Goal: Ask a question: Seek information or help from site administrators or community

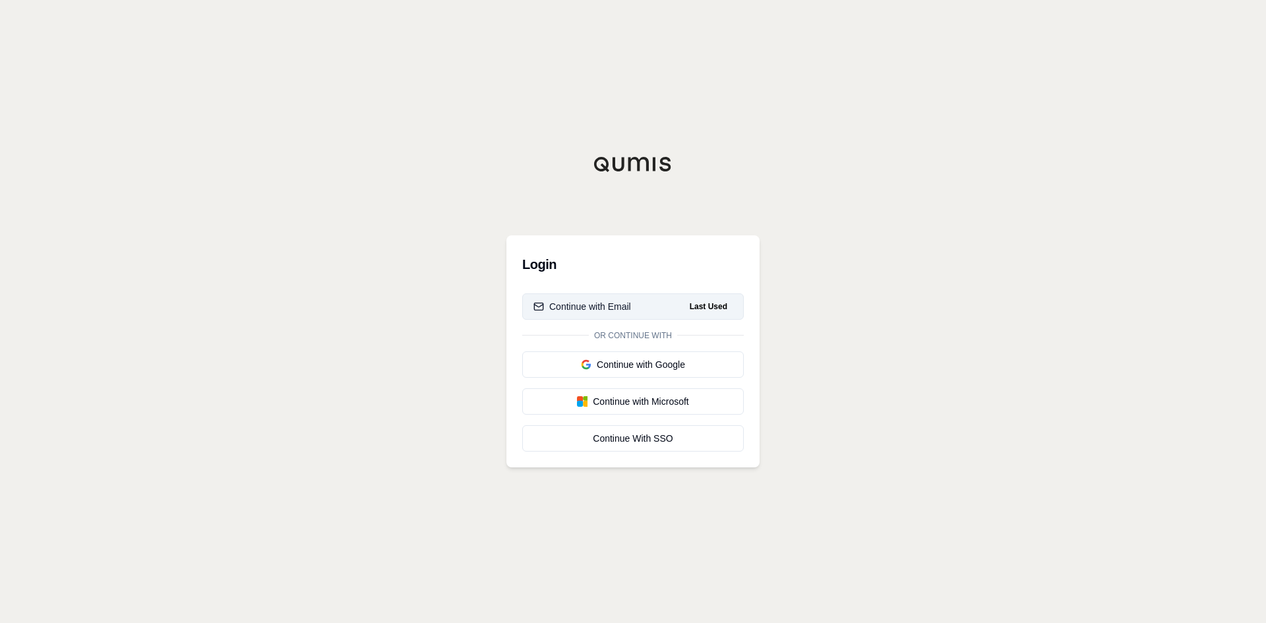
click at [595, 308] on div "Continue with Email" at bounding box center [583, 306] width 98 height 13
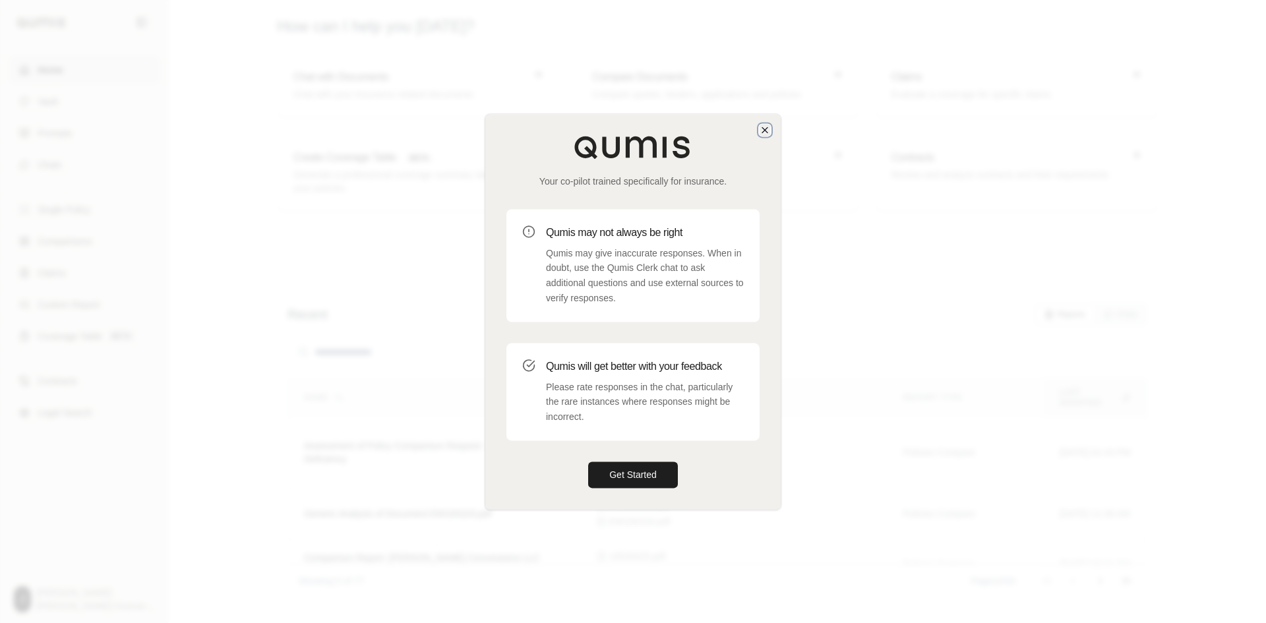
click at [760, 133] on icon "button" at bounding box center [765, 130] width 11 height 11
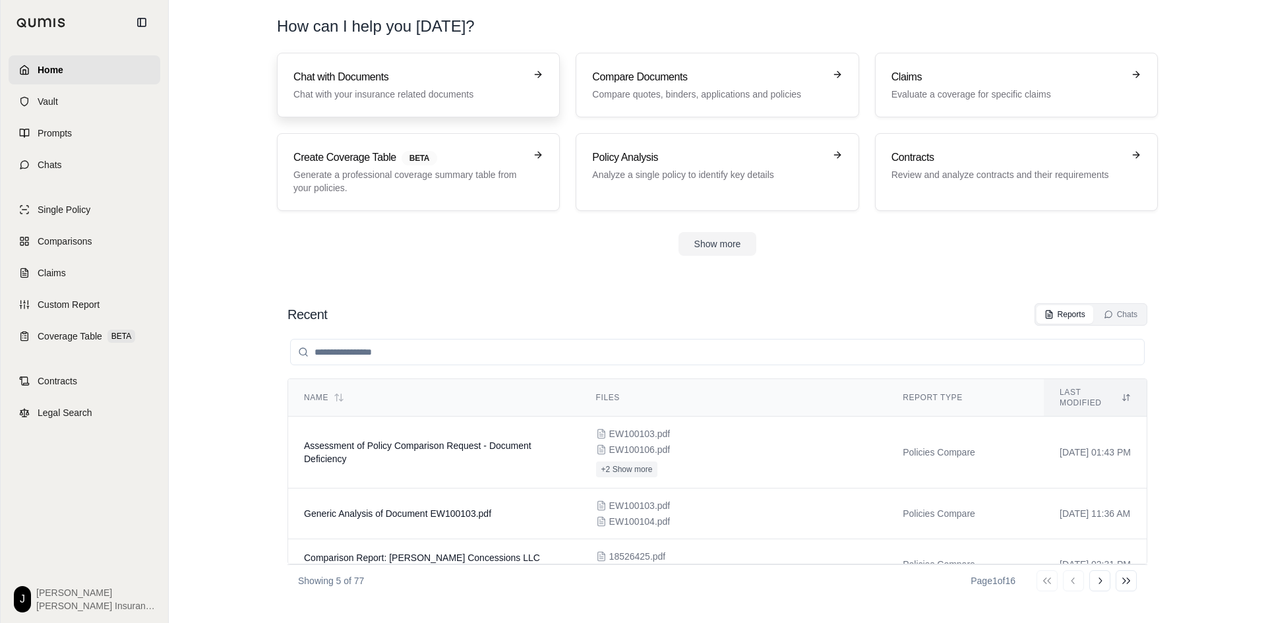
click at [353, 89] on p "Chat with your insurance related documents" at bounding box center [408, 94] width 231 height 13
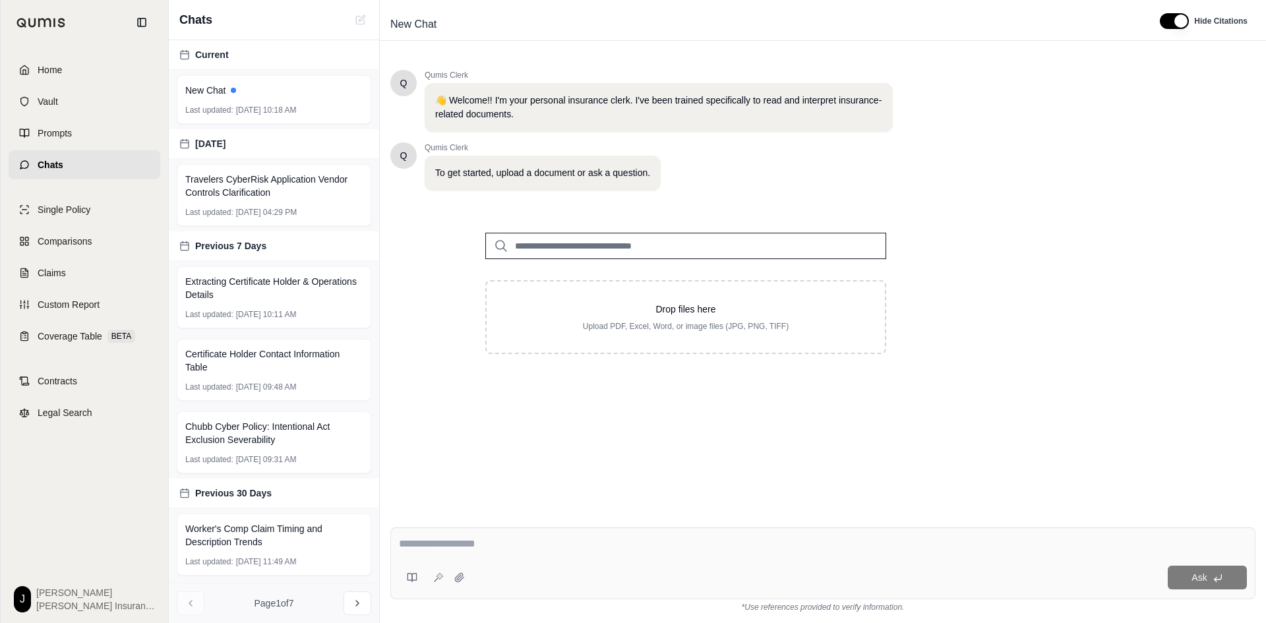
click at [486, 550] on textarea at bounding box center [823, 544] width 848 height 16
type textarea "*"
type textarea "**********"
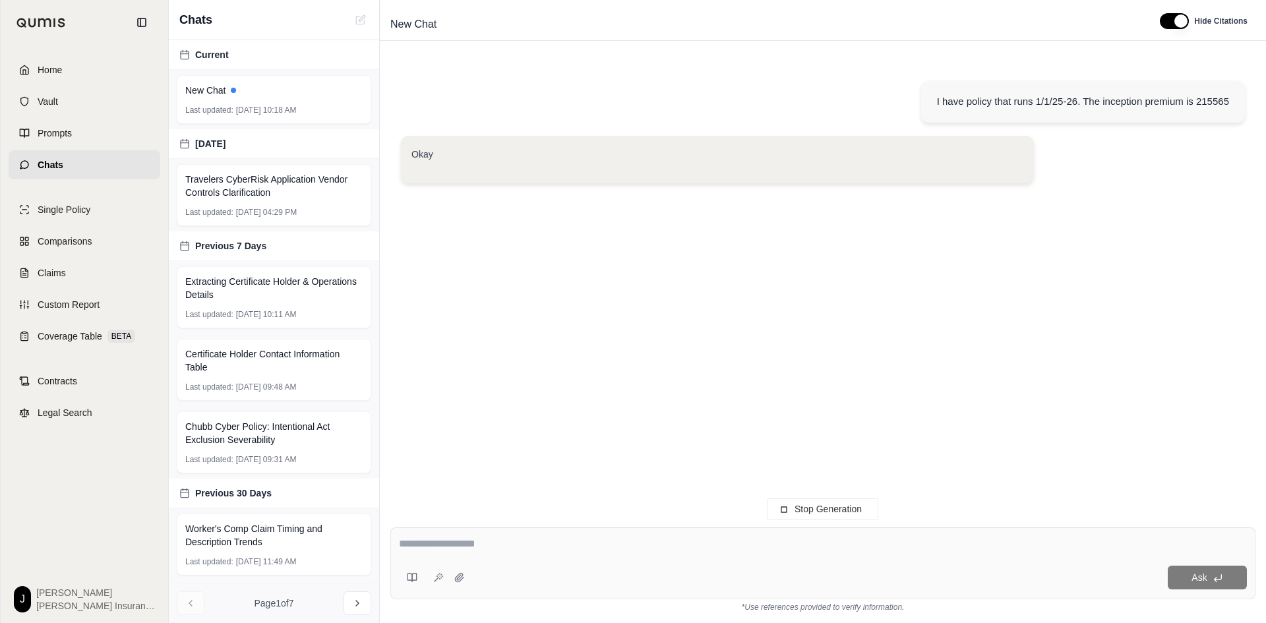
type textarea "*"
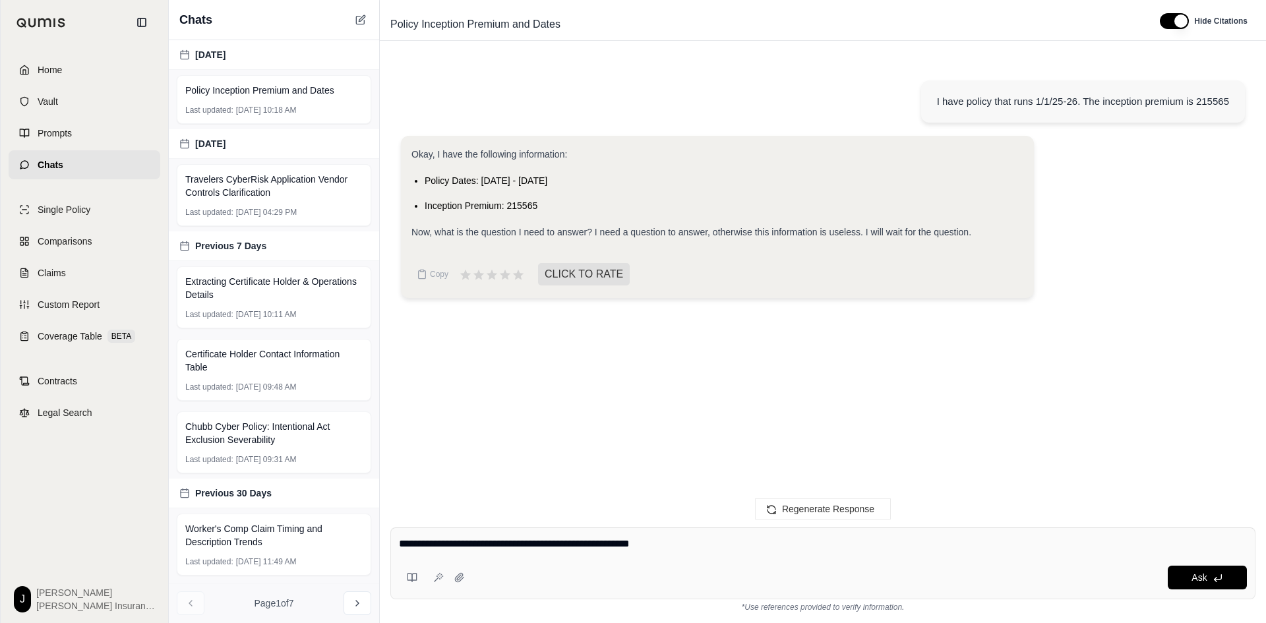
type textarea "**********"
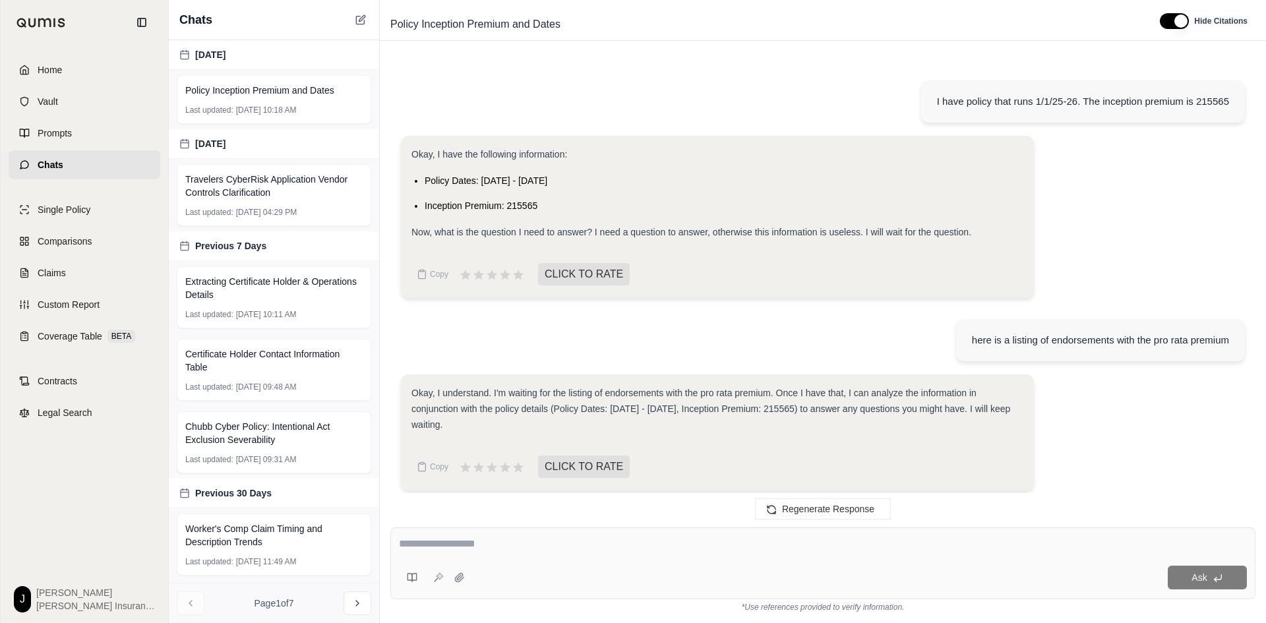
scroll to position [5, 0]
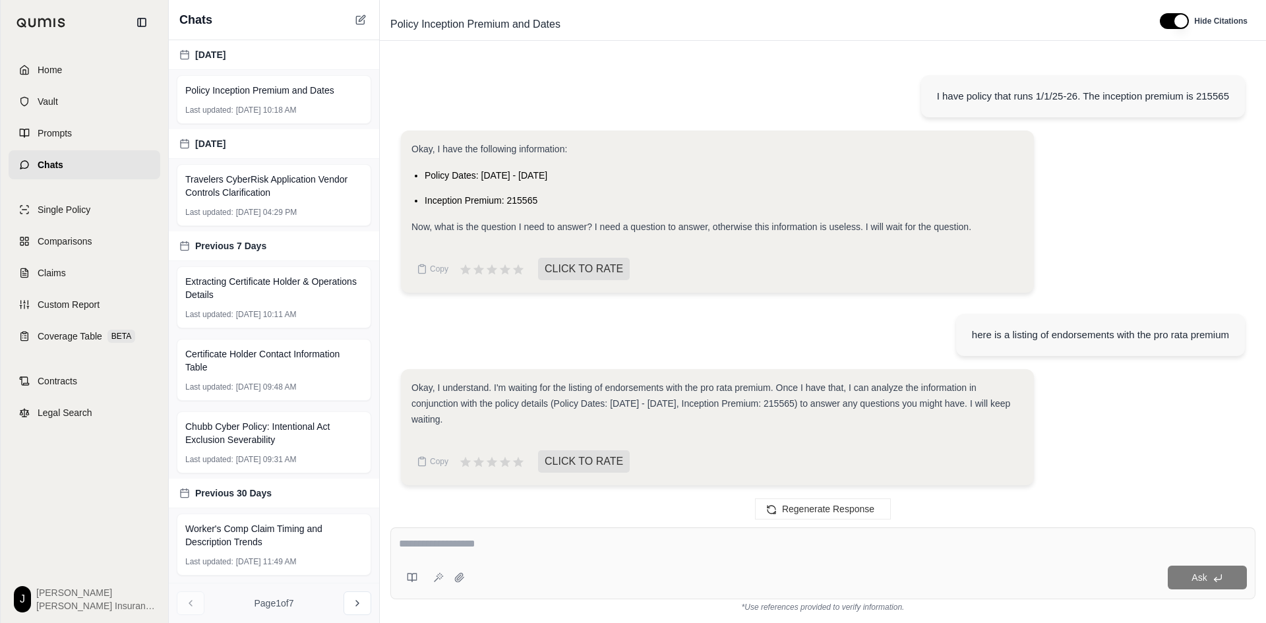
click at [474, 544] on textarea at bounding box center [823, 544] width 848 height 16
paste textarea "**********"
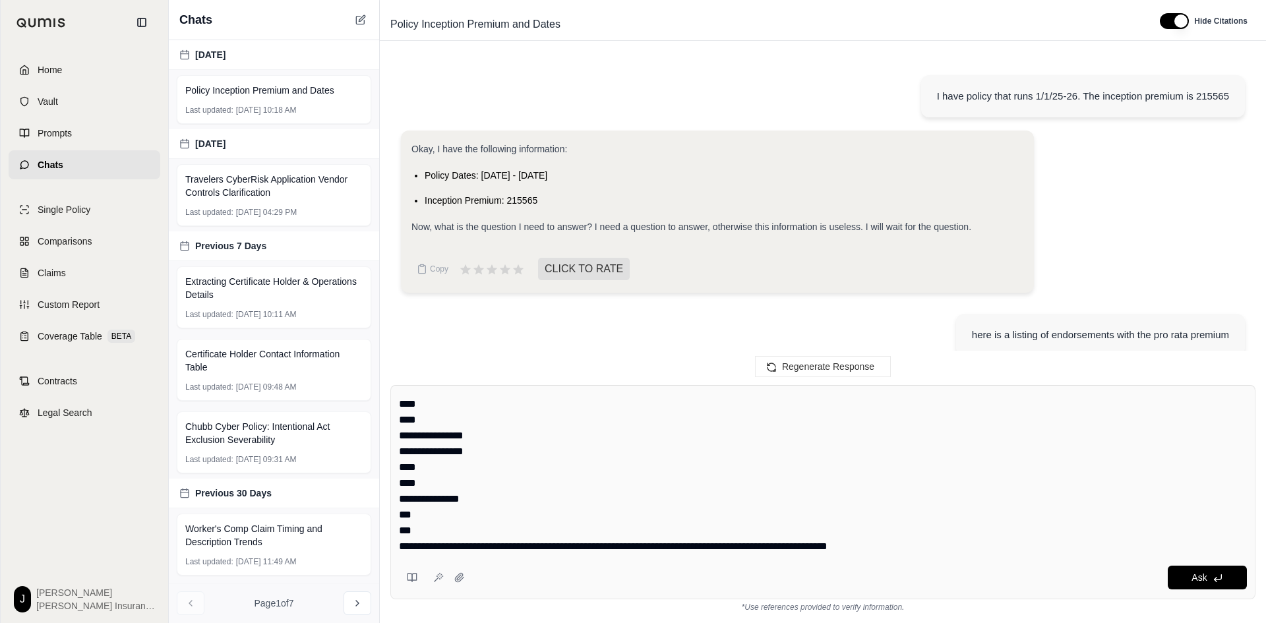
type textarea "**********"
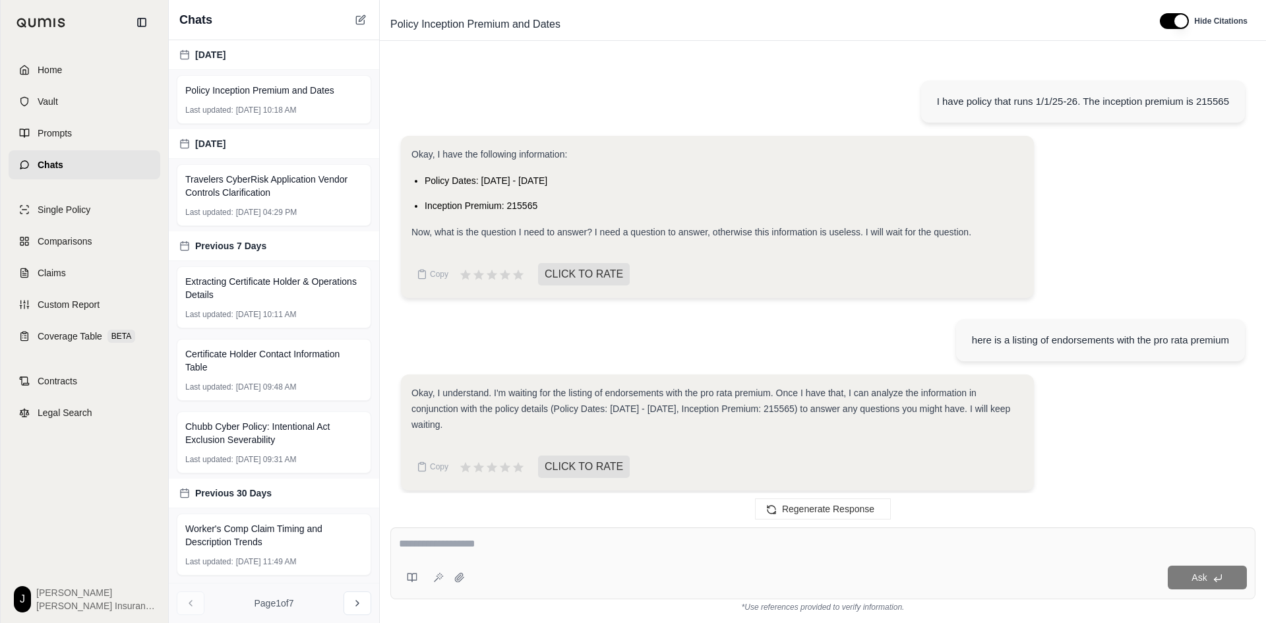
scroll to position [1436, 0]
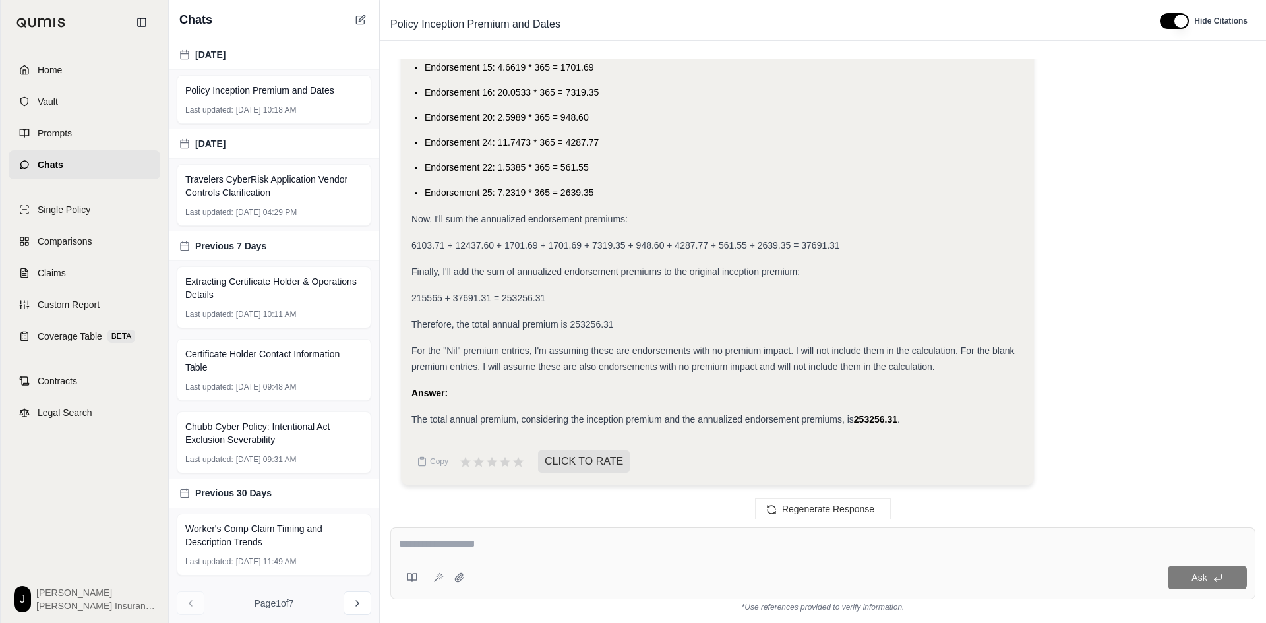
click at [599, 187] on li "Endorsement 25: 7.2319 * 365 = 2639.35" at bounding box center [724, 193] width 599 height 16
drag, startPoint x: 600, startPoint y: 193, endPoint x: 468, endPoint y: 164, distance: 135.2
click at [468, 164] on ul "Endorsement 3: 16.7225 * 365 = 6103.71 Endorsement 6: 34.0759 * 365 = 12437.60 …" at bounding box center [718, 92] width 612 height 216
click at [503, 544] on textarea at bounding box center [823, 544] width 848 height 16
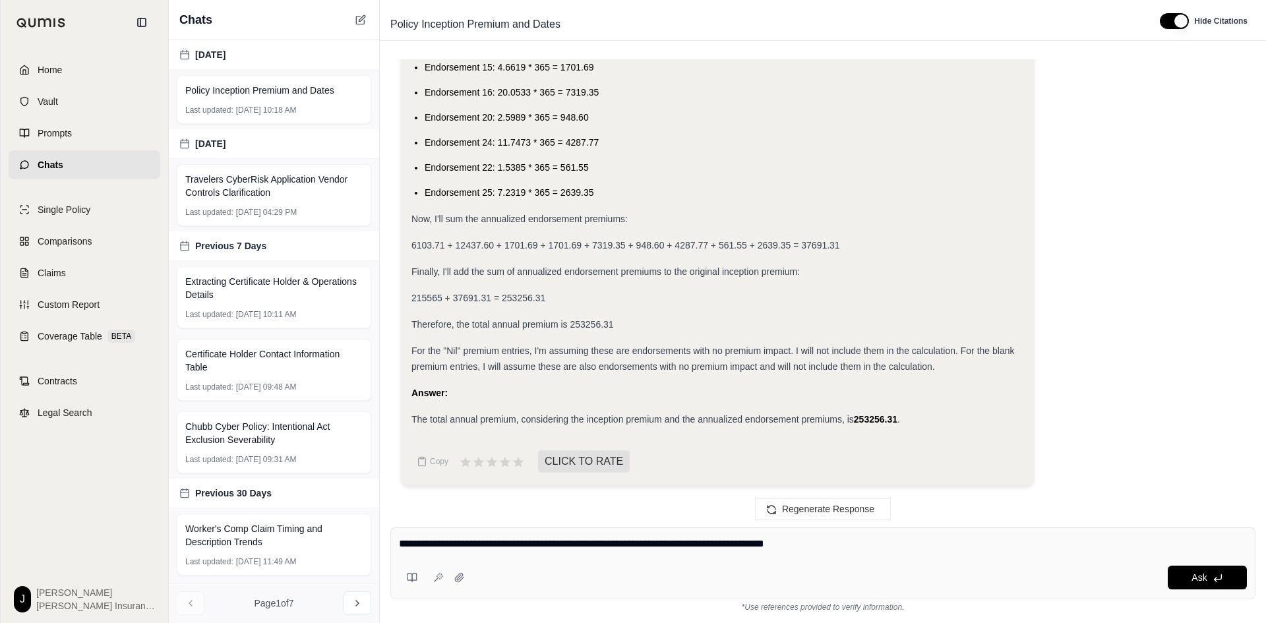
click at [708, 539] on textarea "**********" at bounding box center [823, 544] width 848 height 16
type textarea "**********"
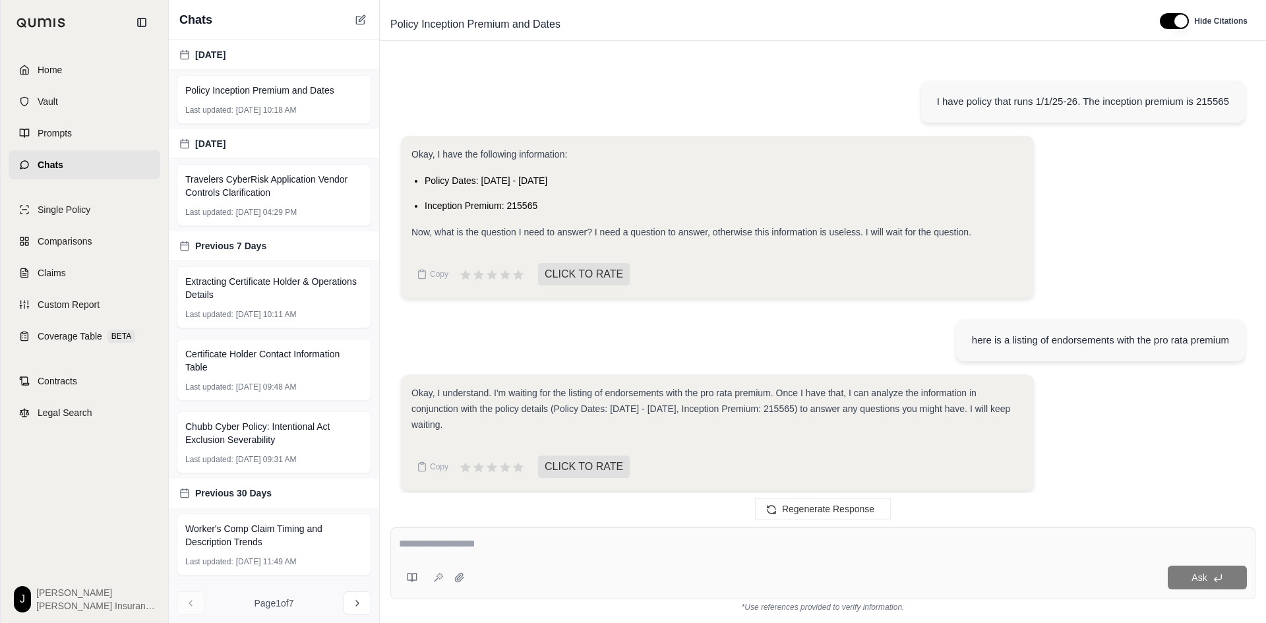
scroll to position [2207, 0]
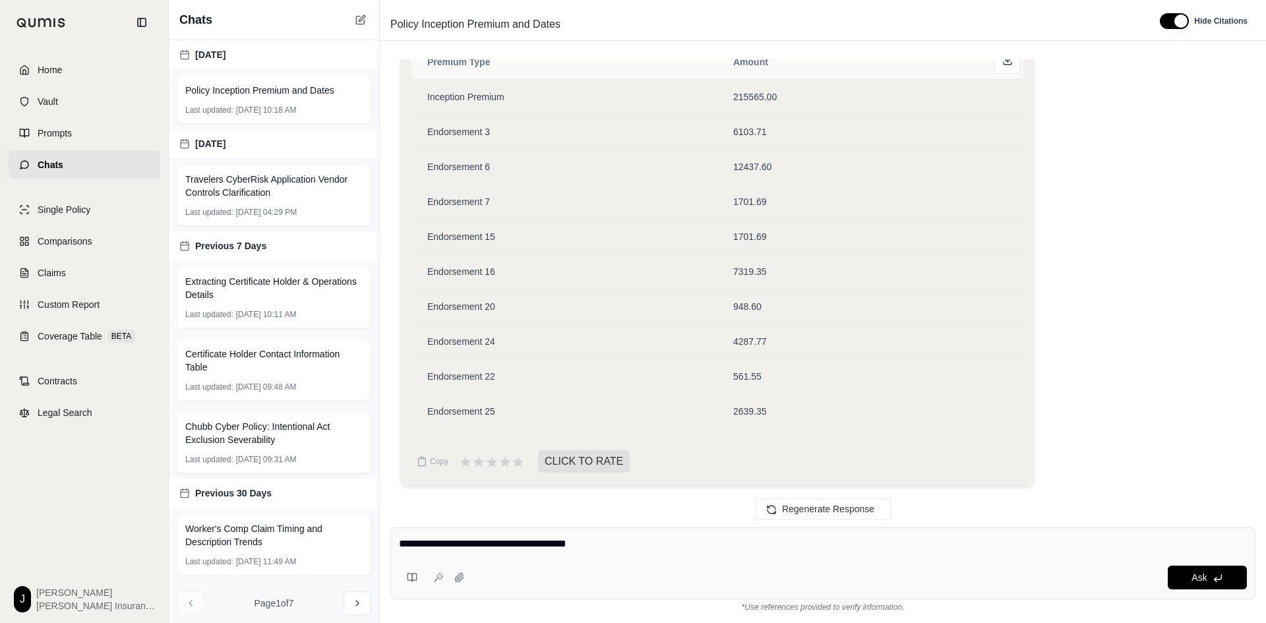
type textarea "**********"
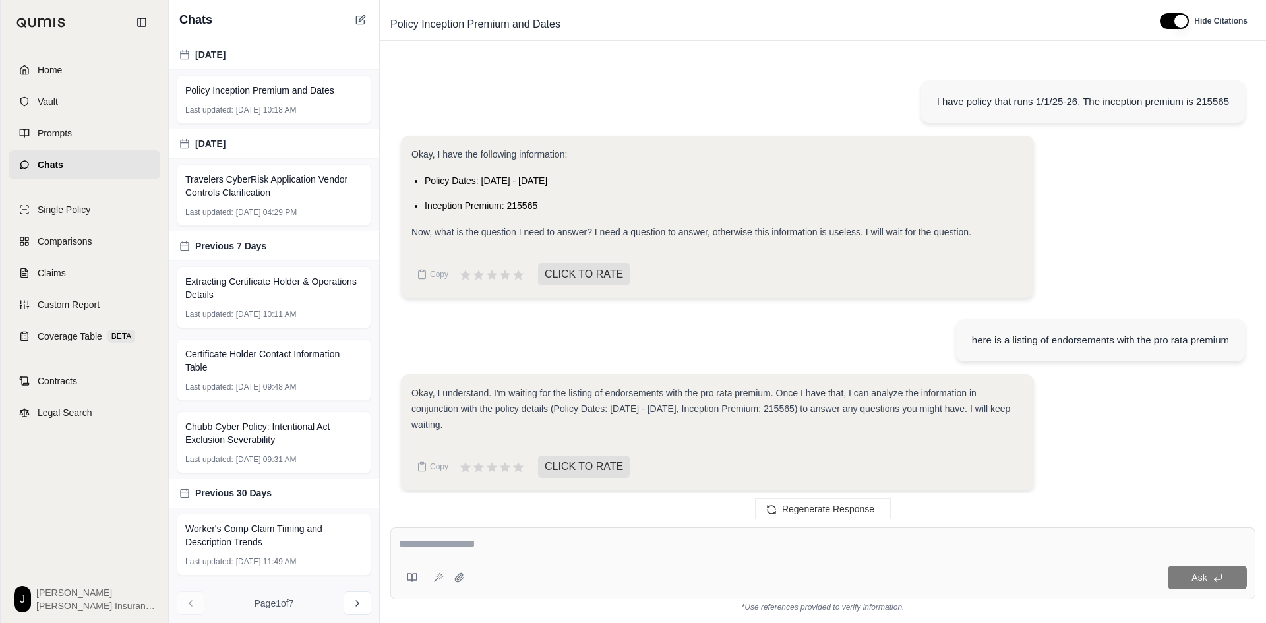
scroll to position [3021, 0]
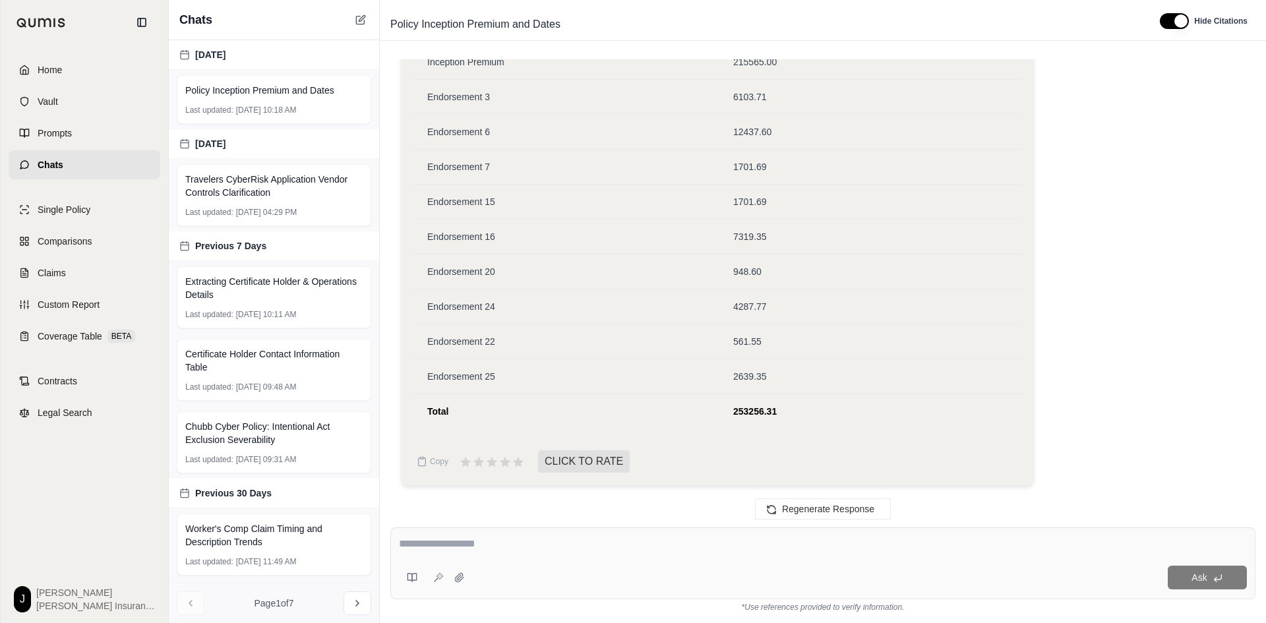
click at [1224, 379] on div "Okay, I can modify the chart to include a total at the end. Analysis: Here's th…" at bounding box center [823, 121] width 844 height 749
click at [1265, 268] on div "I have policy that runs 1/1/25-26. The inception premium is 215565 Okay, I have…" at bounding box center [823, 283] width 886 height 468
drag, startPoint x: 1265, startPoint y: 268, endPoint x: 1233, endPoint y: 140, distance: 132.0
click at [1233, 140] on div "I have policy that runs 1/1/25-26. The inception premium is 215565 Okay, I have…" at bounding box center [823, 283] width 886 height 468
click at [407, 541] on textarea at bounding box center [823, 544] width 848 height 16
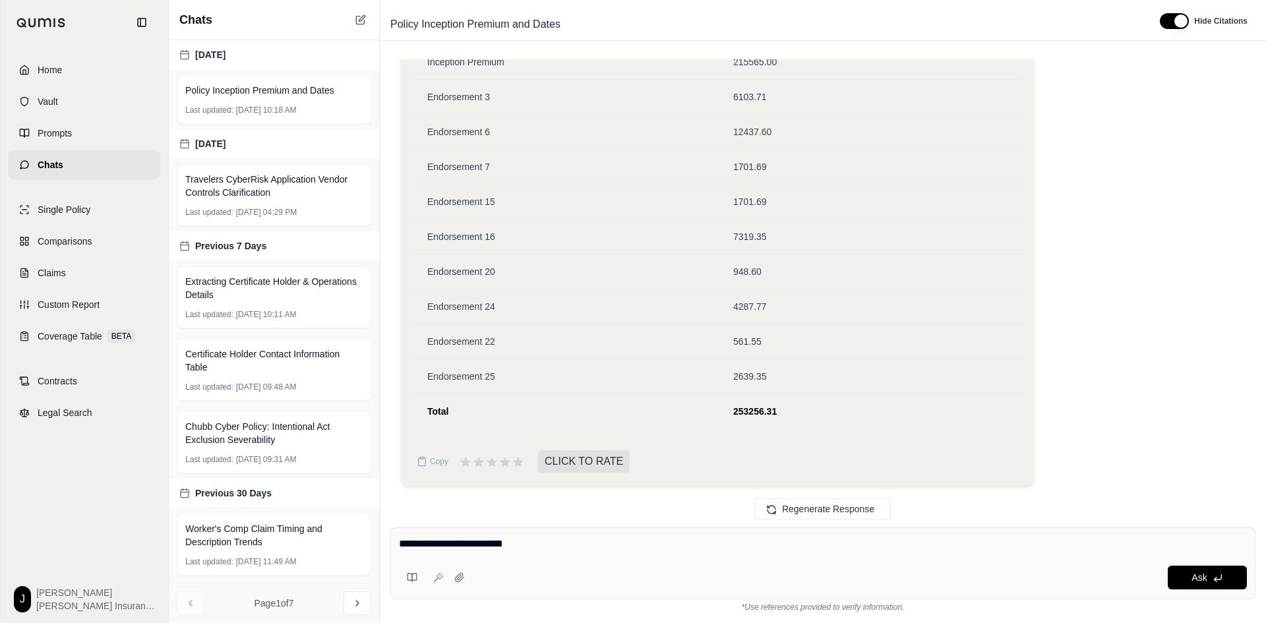
type textarea "**********"
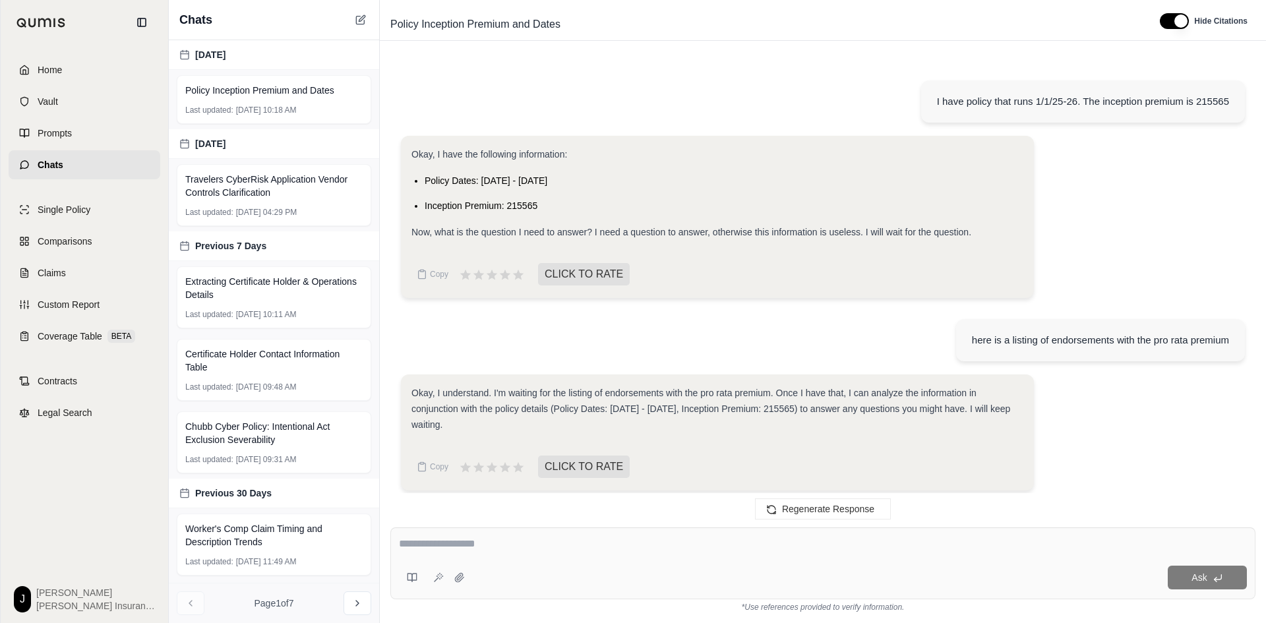
scroll to position [3799, 0]
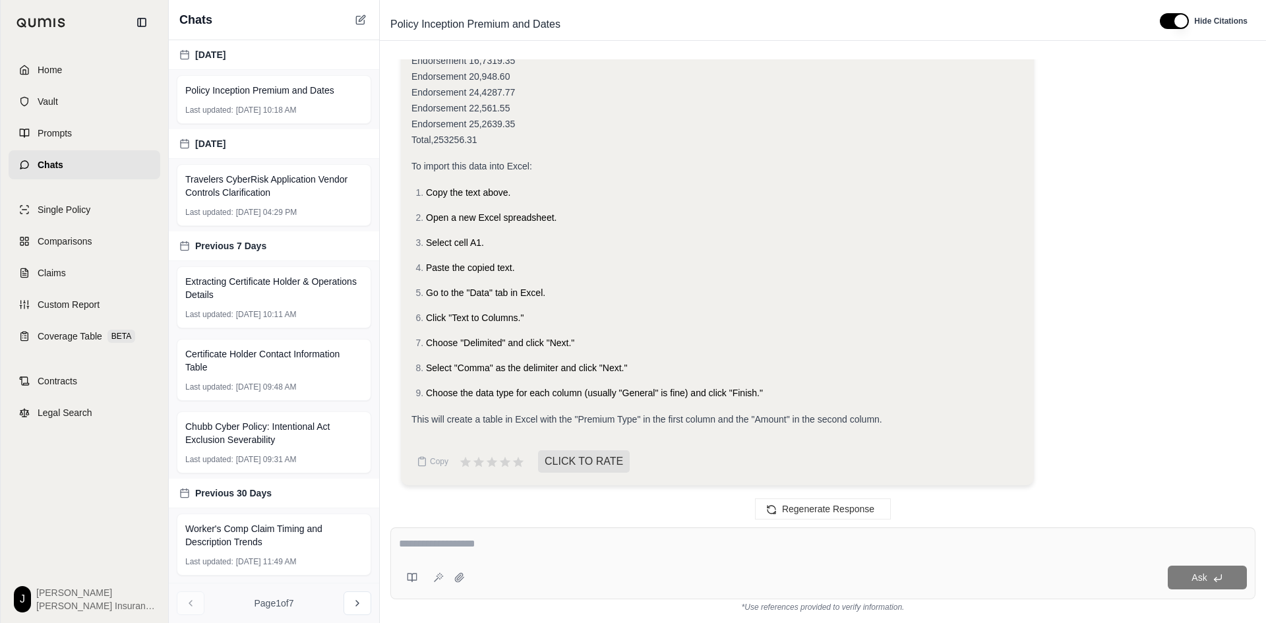
click at [1231, 255] on div "I am unable to directly create an Excel file. I am a text-based AI and cannot h…" at bounding box center [823, 140] width 844 height 712
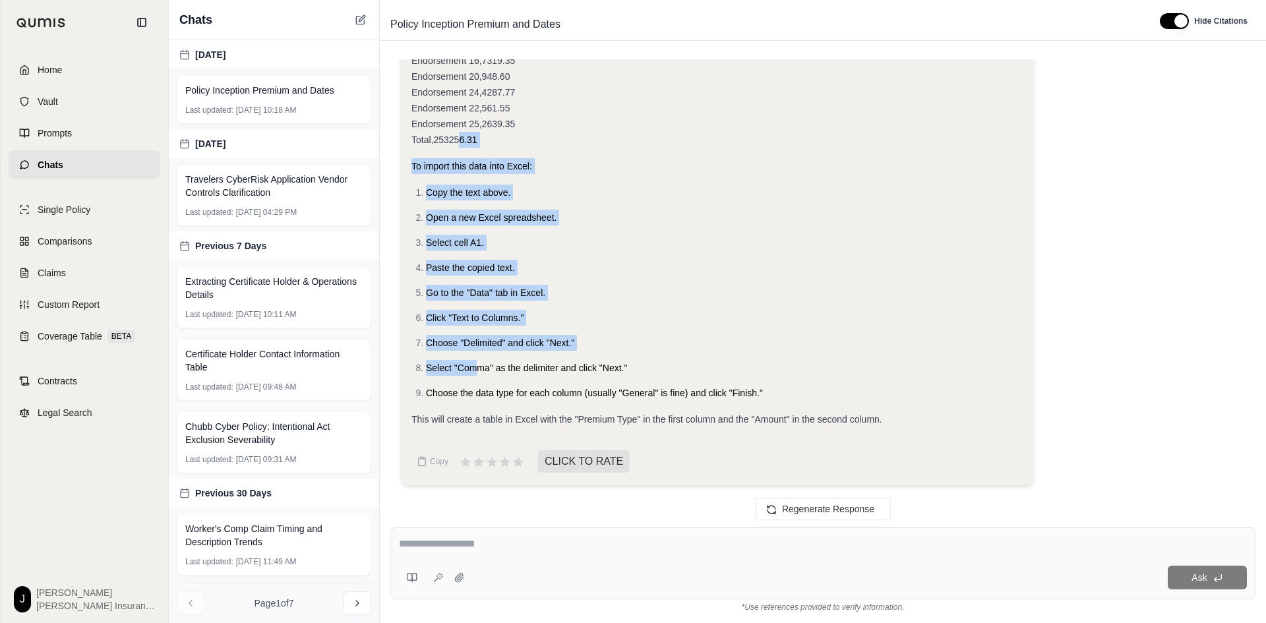
drag, startPoint x: 457, startPoint y: 145, endPoint x: 474, endPoint y: 364, distance: 219.6
click at [474, 364] on div "I am unable to directly create an Excel file. I am a text-based AI and cannot h…" at bounding box center [718, 110] width 612 height 633
click at [518, 231] on ol "Copy the text above. Open a new Excel spreadsheet. Select cell A1. Paste the co…" at bounding box center [718, 293] width 612 height 216
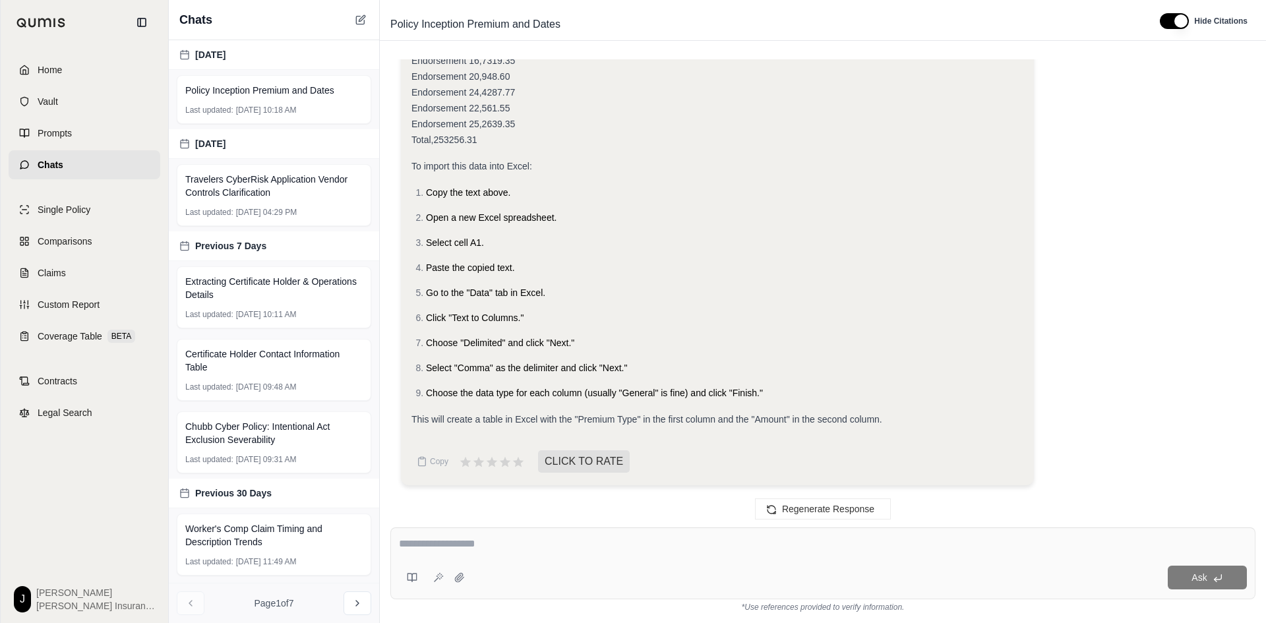
drag, startPoint x: 1088, startPoint y: 197, endPoint x: 1098, endPoint y: 197, distance: 9.9
click at [1089, 197] on div "I am unable to directly create an Excel file. I am a text-based AI and cannot h…" at bounding box center [823, 140] width 844 height 712
click at [1240, 138] on div "I am unable to directly create an Excel file. I am a text-based AI and cannot h…" at bounding box center [823, 140] width 844 height 712
click at [615, 350] on li "Choose "Delimited" and click "Next."" at bounding box center [724, 343] width 597 height 16
click at [301, 92] on span "Policy Inception Premium and Dates" at bounding box center [259, 90] width 149 height 13
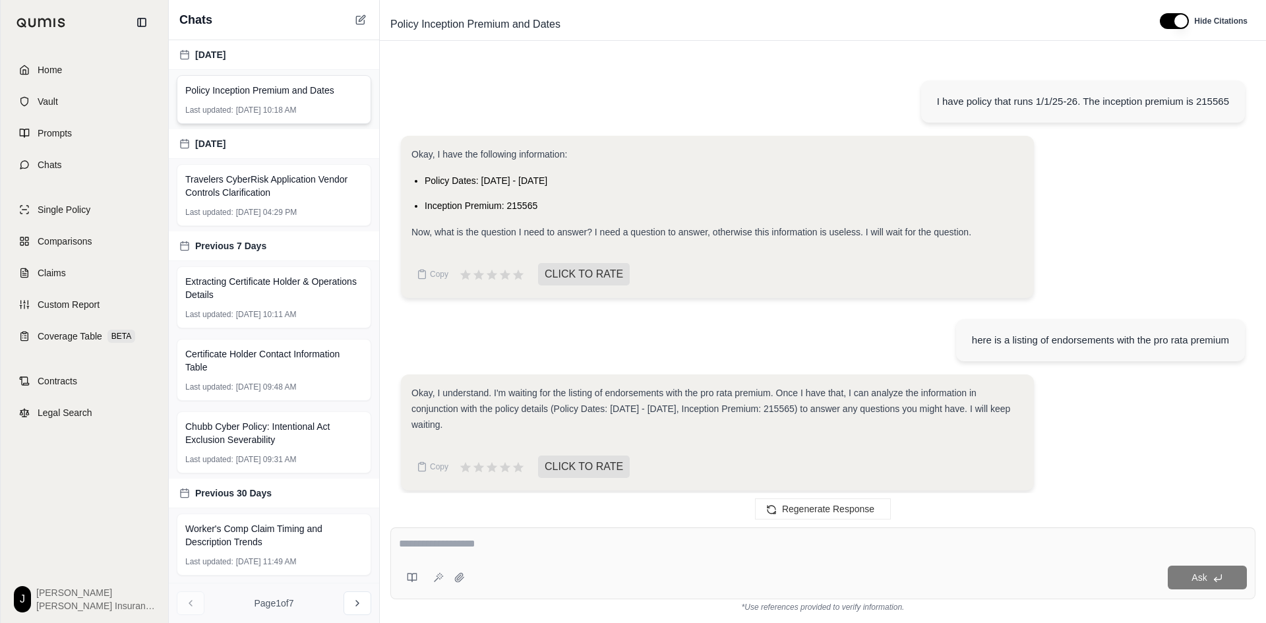
scroll to position [3799, 0]
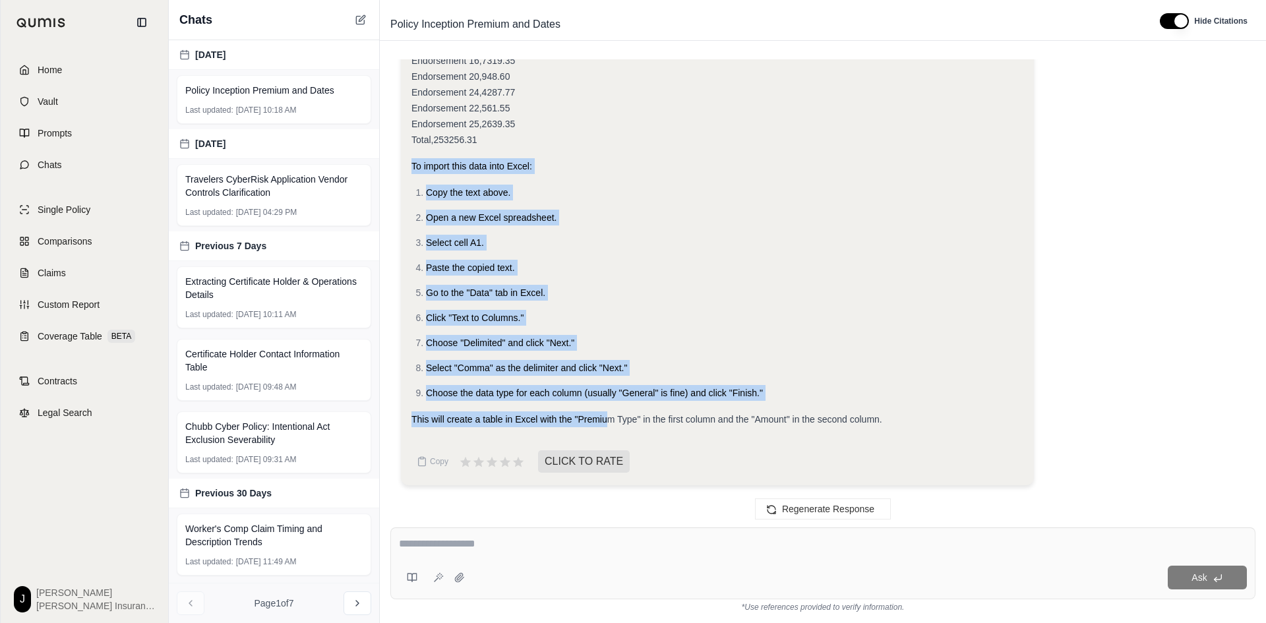
drag, startPoint x: 564, startPoint y: 136, endPoint x: 608, endPoint y: 420, distance: 287.6
click at [608, 420] on div "I am unable to directly create an Excel file. I am a text-based AI and cannot h…" at bounding box center [718, 110] width 612 height 633
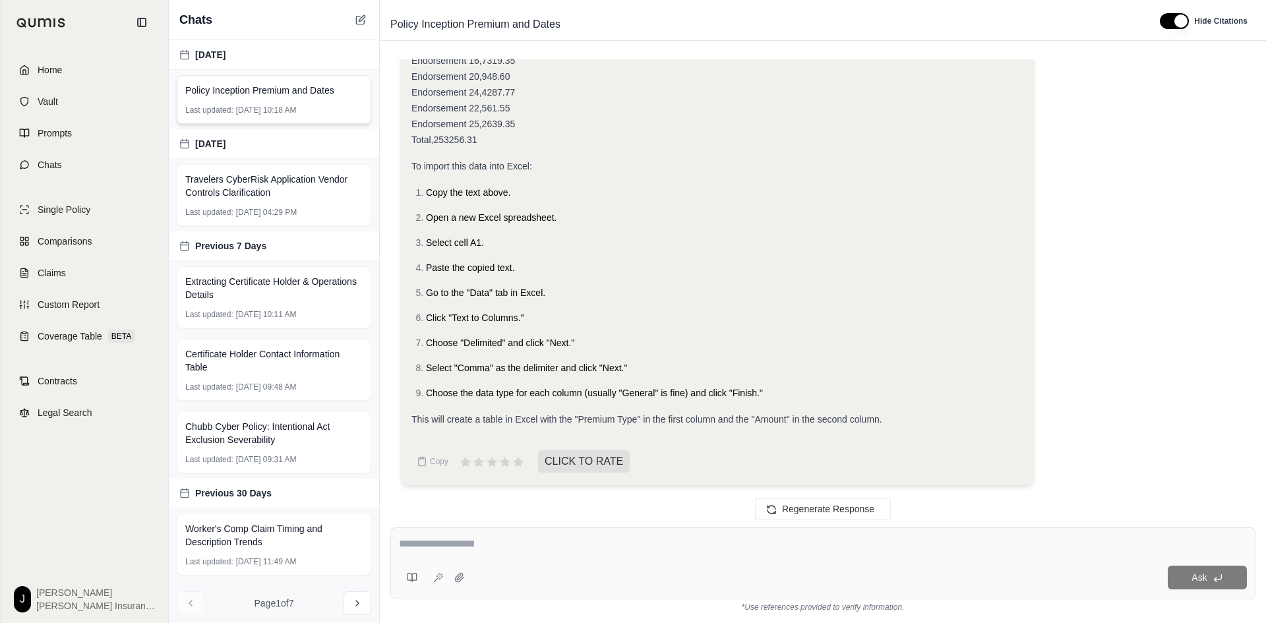
click at [246, 84] on span "Policy Inception Premium and Dates" at bounding box center [259, 90] width 149 height 13
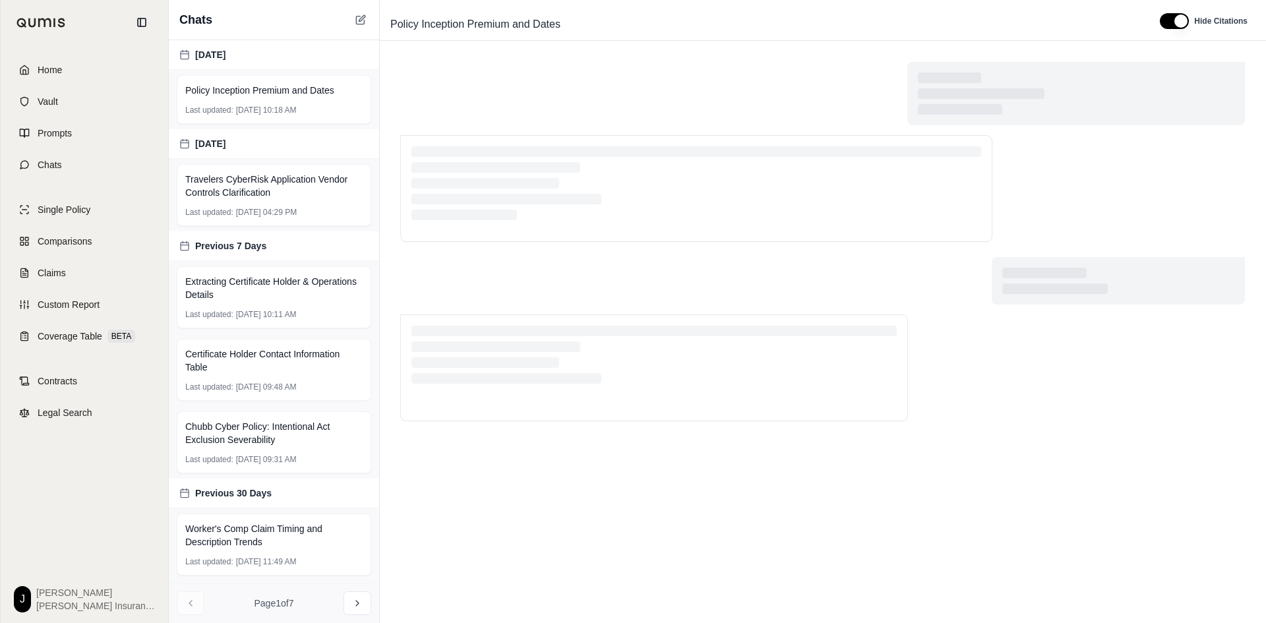
click at [479, 117] on div at bounding box center [823, 151] width 844 height 179
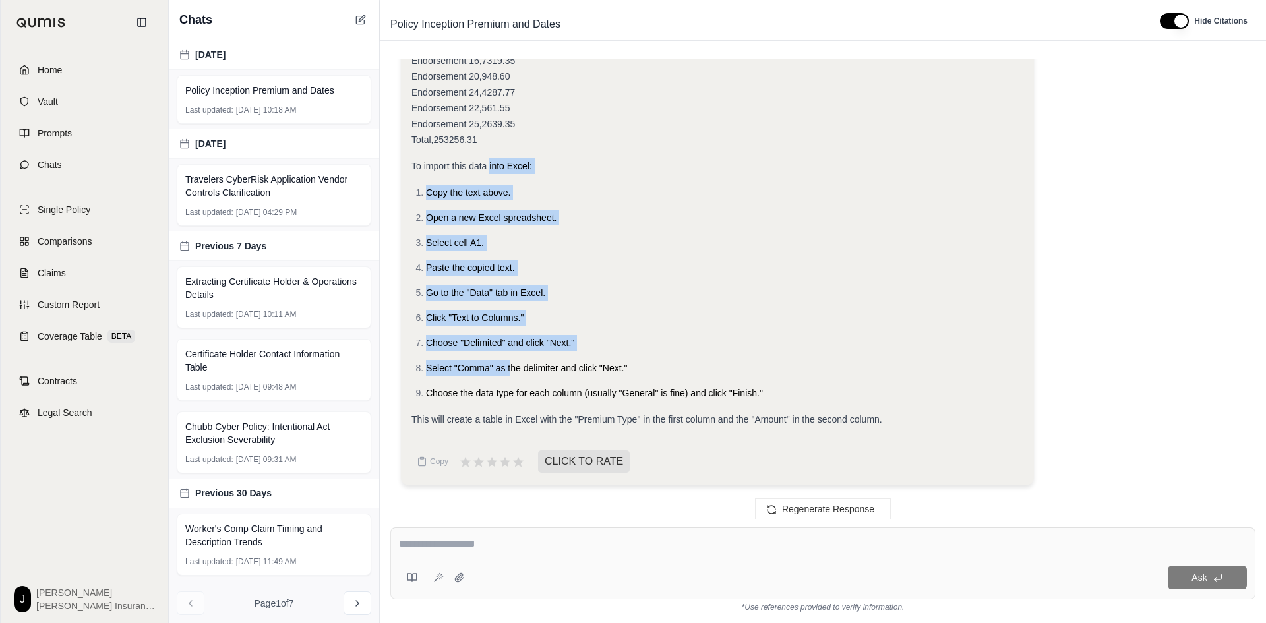
drag, startPoint x: 490, startPoint y: 152, endPoint x: 512, endPoint y: 375, distance: 224.7
click at [512, 375] on div "I am unable to directly create an Excel file. I am a text-based AI and cannot h…" at bounding box center [718, 110] width 612 height 633
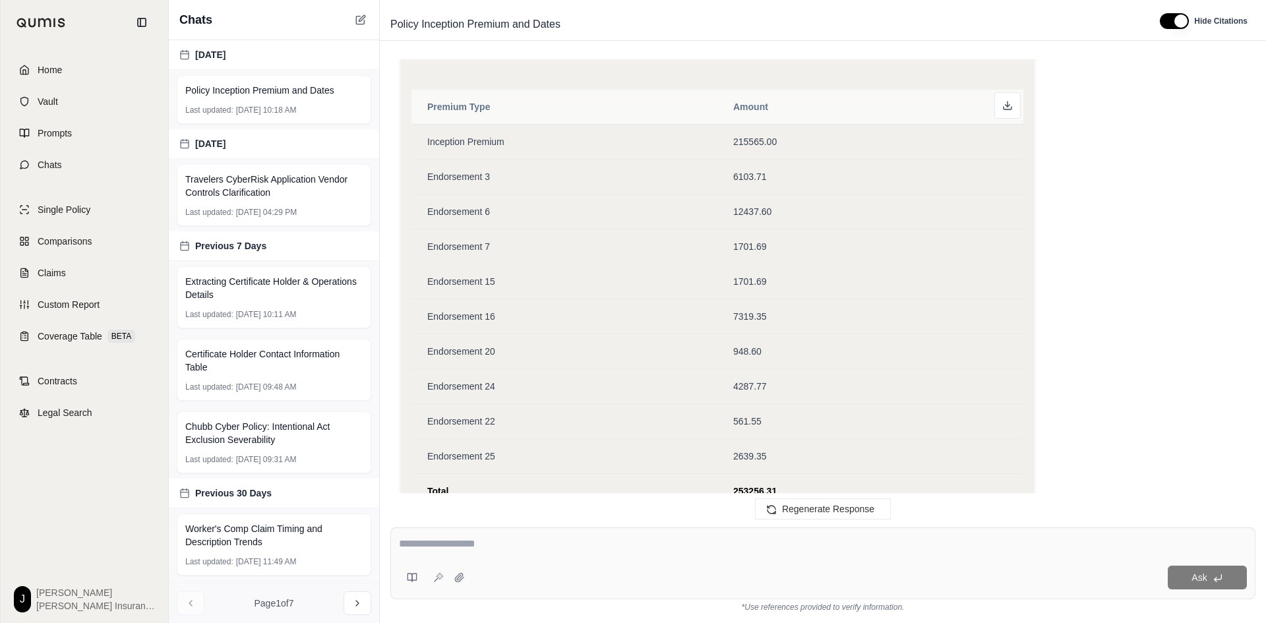
scroll to position [2902, 0]
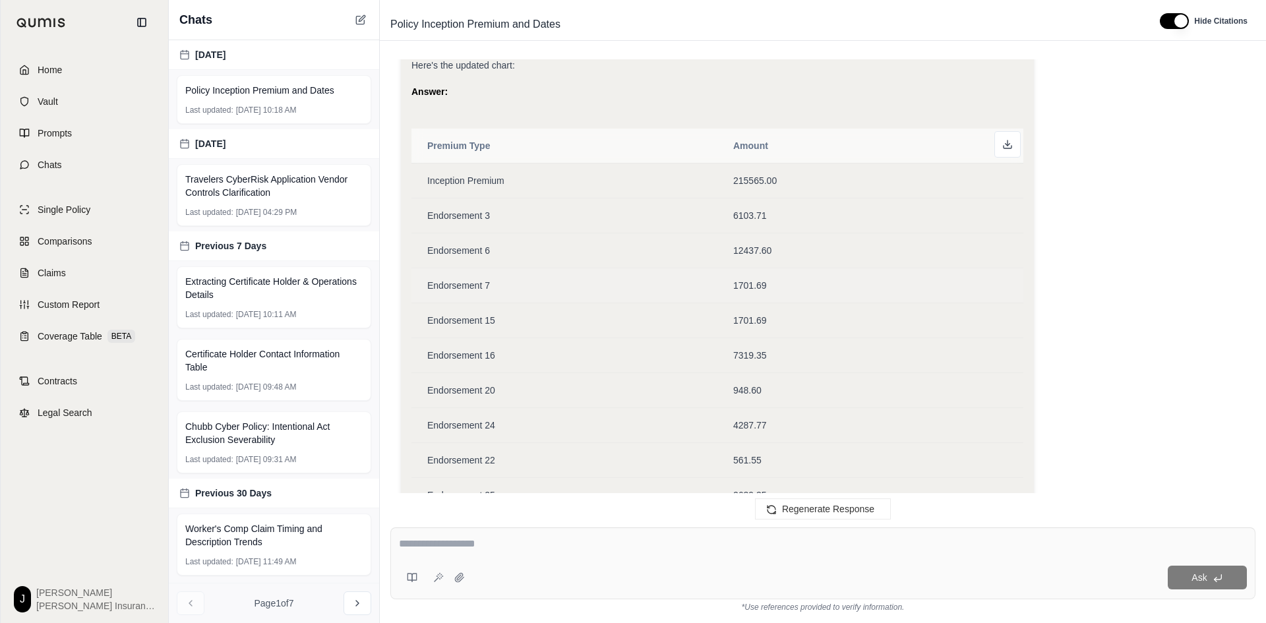
click at [1018, 271] on td "1701.69" at bounding box center [871, 285] width 306 height 35
click at [783, 338] on td "7319.35" at bounding box center [871, 355] width 306 height 35
